Goal: Task Accomplishment & Management: Manage account settings

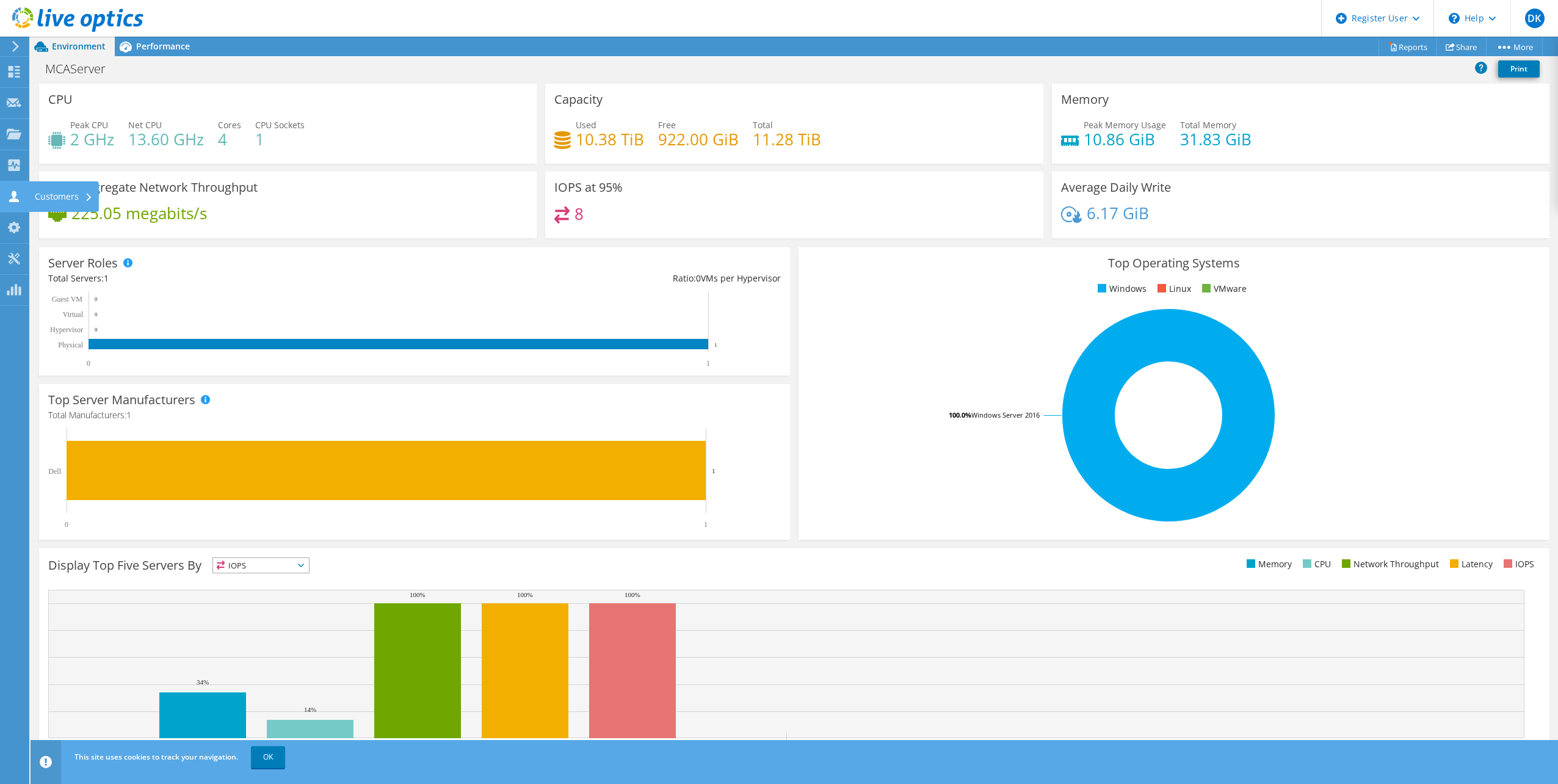
click at [19, 198] on icon at bounding box center [13, 196] width 14 height 12
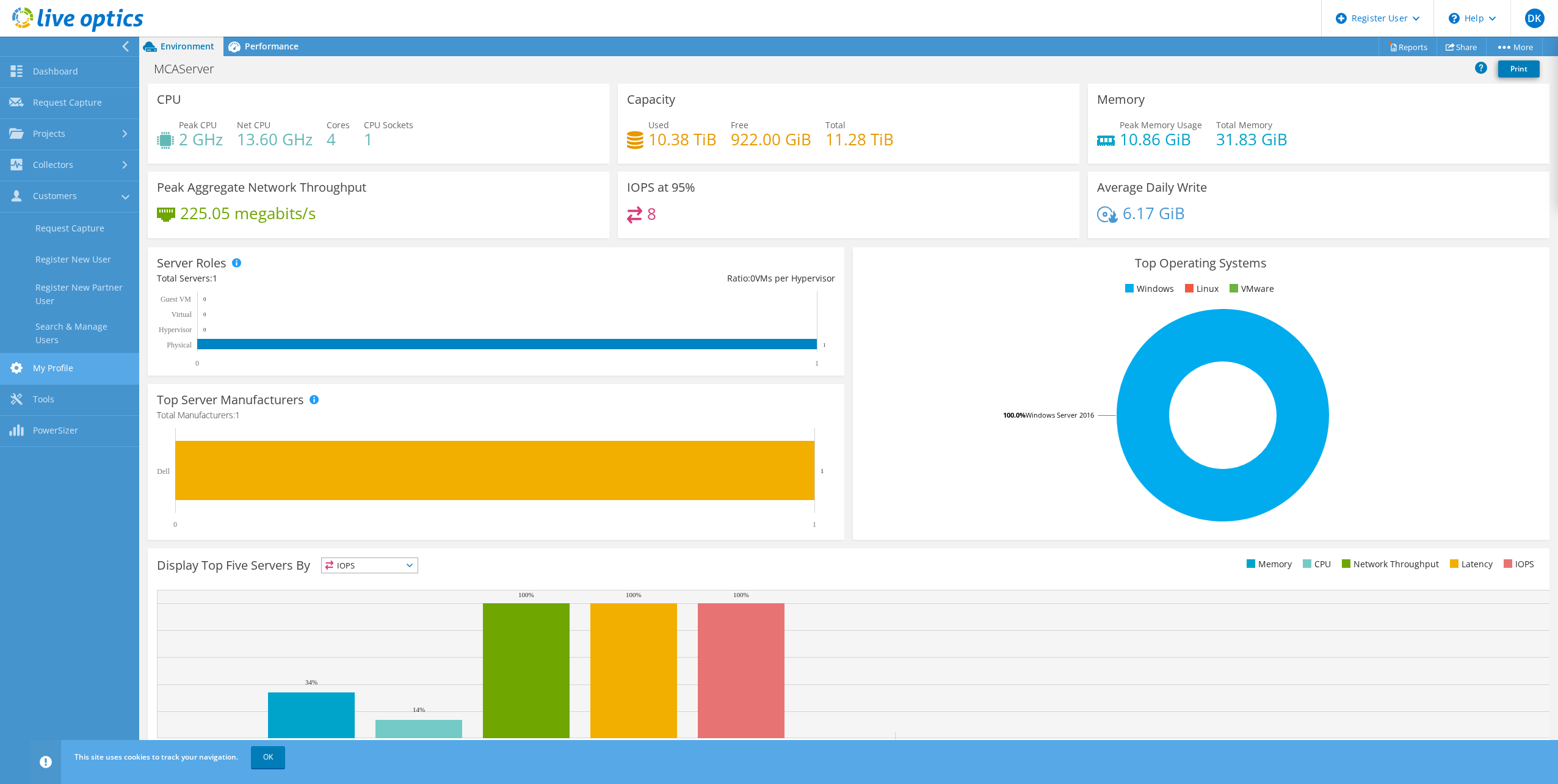
click at [46, 366] on link "My Profile" at bounding box center [69, 368] width 139 height 31
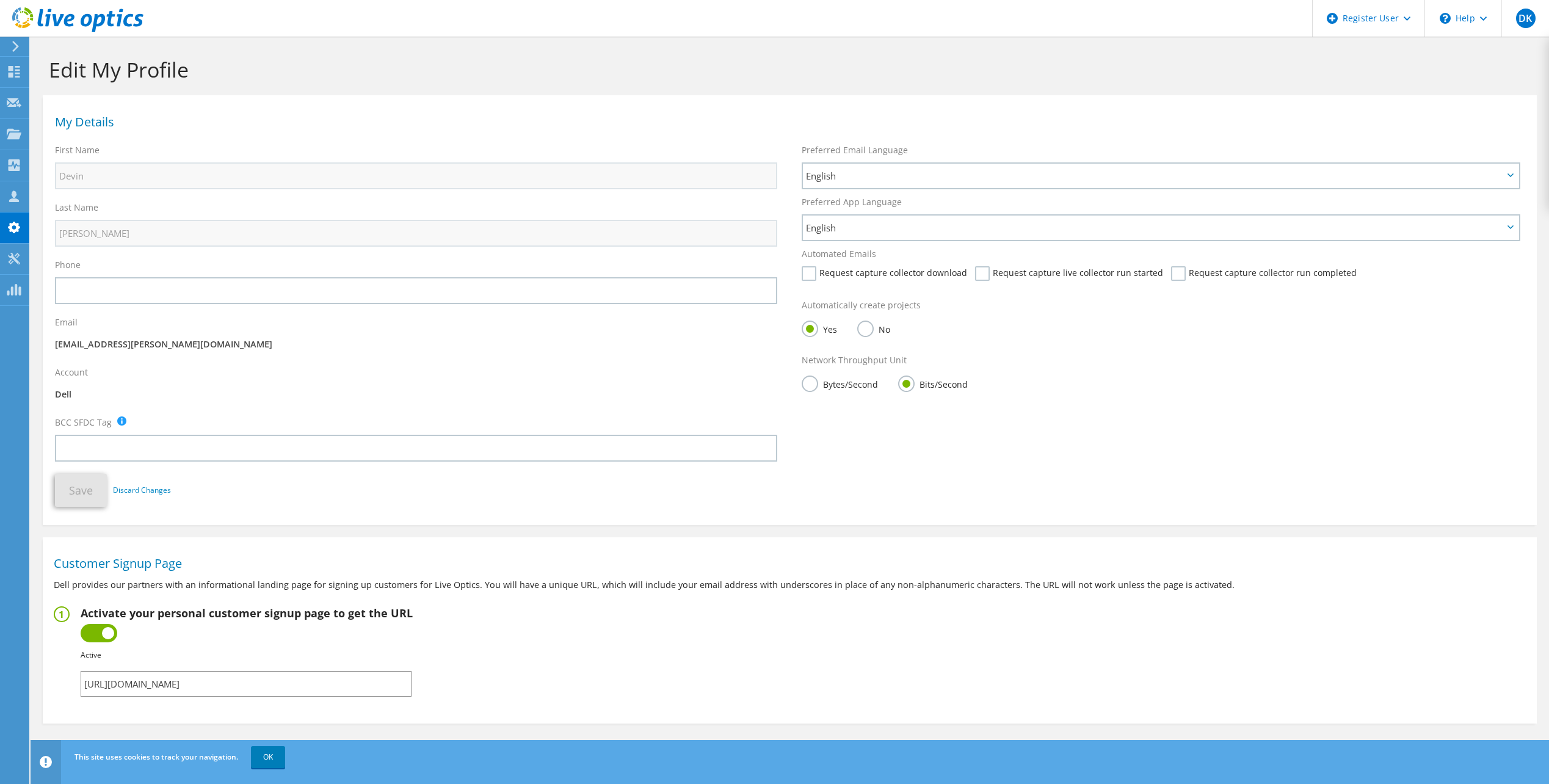
drag, startPoint x: 334, startPoint y: 688, endPoint x: 74, endPoint y: 695, distance: 260.1
click at [74, 695] on fieldset "Activate your personal customer signup page to get the URL Inactive Active Fail…" at bounding box center [790, 651] width 1472 height 90
